Goal: Task Accomplishment & Management: Manage account settings

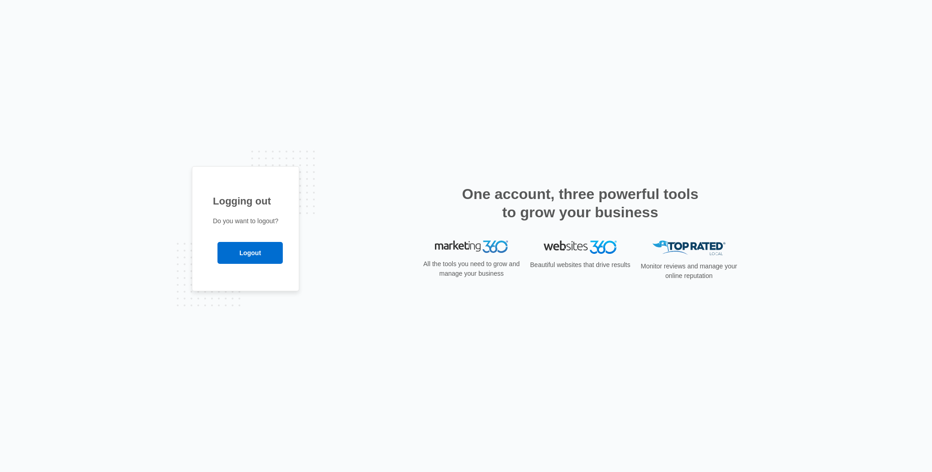
click at [230, 253] on input "Logout" at bounding box center [249, 253] width 65 height 22
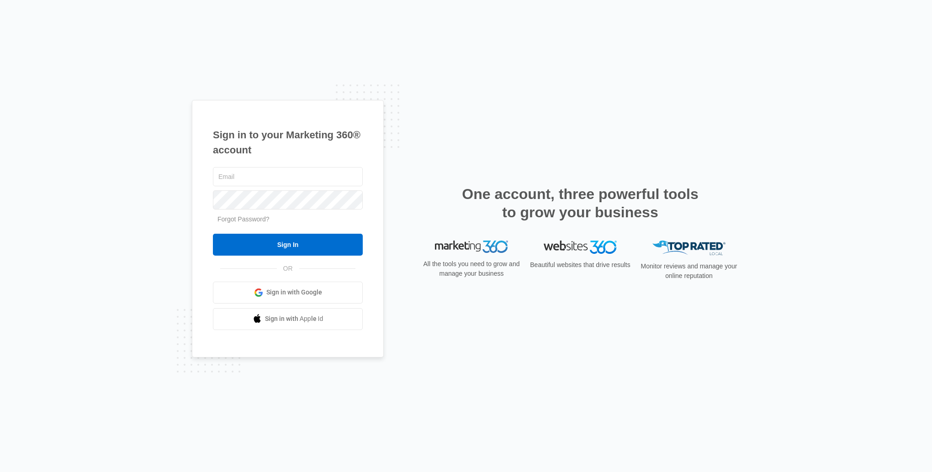
type input "[EMAIL_ADDRESS][DOMAIN_NAME]"
click at [245, 245] on input "Sign In" at bounding box center [288, 245] width 150 height 22
